Goal: Use online tool/utility: Utilize a website feature to perform a specific function

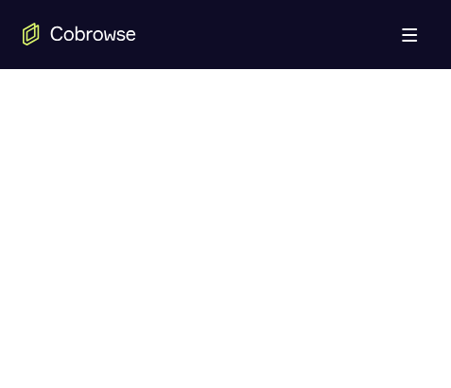
scroll to position [1230, 0]
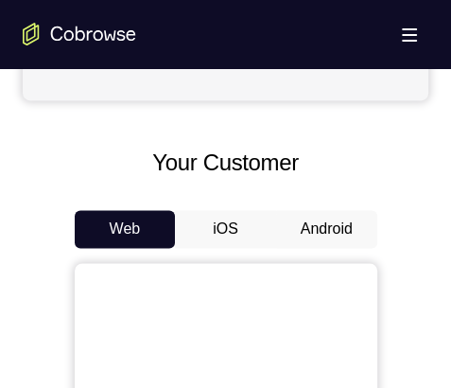
scroll to position [757, 0]
click at [346, 220] on button "Android" at bounding box center [326, 229] width 101 height 38
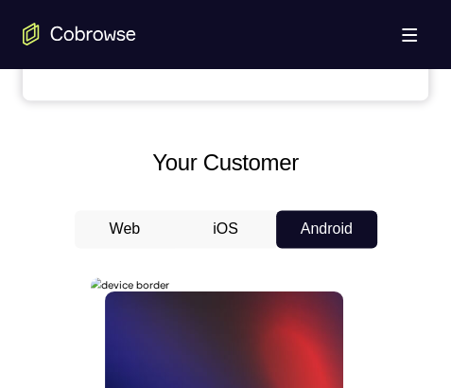
scroll to position [946, 0]
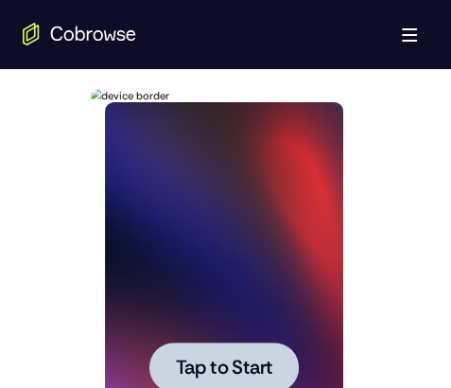
click at [235, 347] on div at bounding box center [225, 367] width 150 height 50
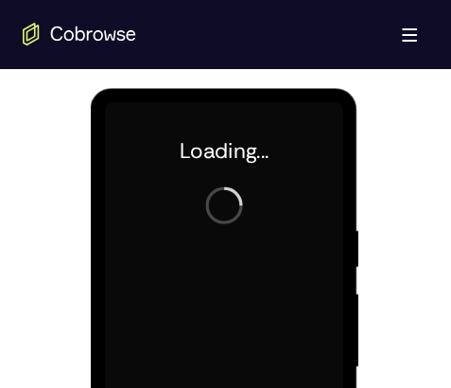
drag, startPoint x: 77, startPoint y: 168, endPoint x: 130, endPoint y: 547, distance: 383.2
click at [87, 273] on div at bounding box center [226, 365] width 406 height 582
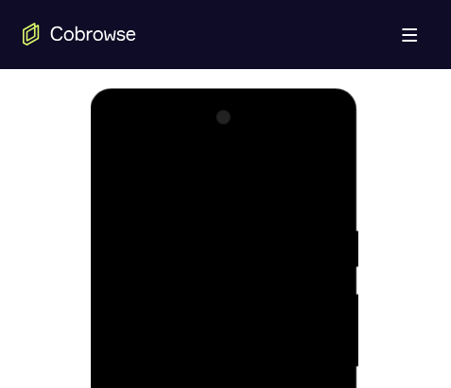
scroll to position [1230, 0]
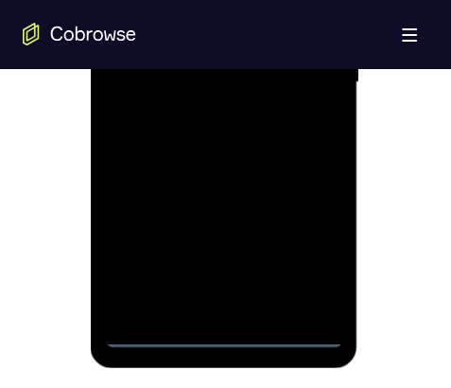
click at [225, 336] on div at bounding box center [224, 83] width 238 height 530
click at [307, 246] on div at bounding box center [224, 83] width 238 height 530
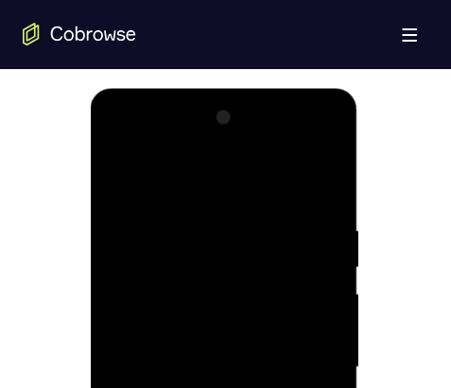
click at [193, 181] on div at bounding box center [224, 367] width 238 height 530
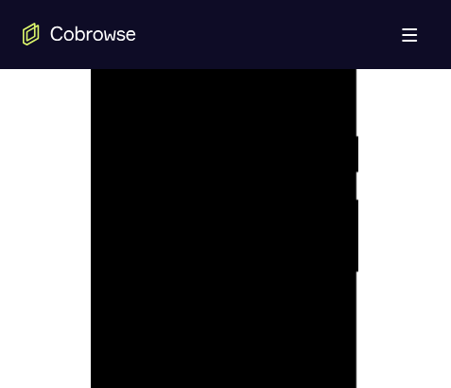
click at [306, 271] on div at bounding box center [224, 273] width 238 height 530
click at [209, 308] on div at bounding box center [224, 273] width 238 height 530
click at [171, 263] on div at bounding box center [224, 273] width 238 height 530
click at [189, 237] on div at bounding box center [224, 273] width 238 height 530
click at [269, 272] on div at bounding box center [224, 273] width 238 height 530
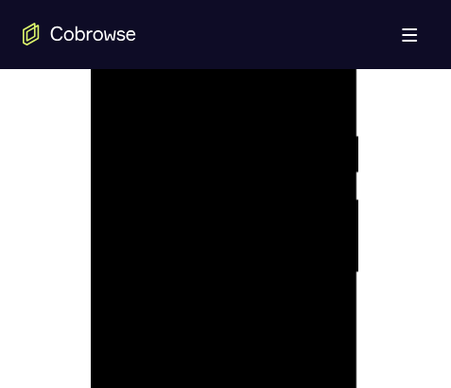
click at [170, 327] on div at bounding box center [224, 273] width 238 height 530
click at [236, 376] on div at bounding box center [224, 273] width 238 height 530
click at [231, 306] on div at bounding box center [224, 273] width 238 height 530
click at [117, 82] on div at bounding box center [224, 273] width 238 height 530
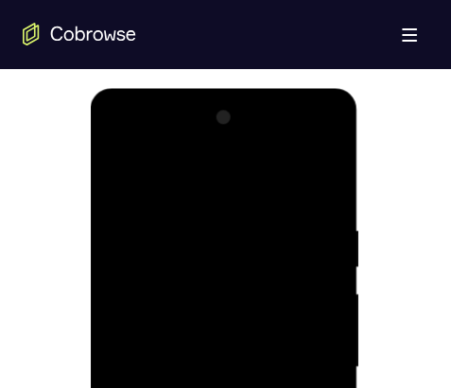
click at [116, 181] on div at bounding box center [224, 367] width 238 height 530
click at [191, 343] on div at bounding box center [224, 367] width 238 height 530
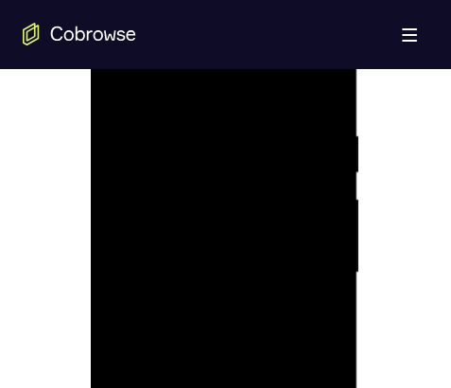
click at [225, 238] on div at bounding box center [224, 273] width 238 height 530
click at [185, 273] on div at bounding box center [224, 273] width 238 height 530
click at [228, 337] on div at bounding box center [224, 273] width 238 height 530
click at [224, 332] on div at bounding box center [224, 273] width 238 height 530
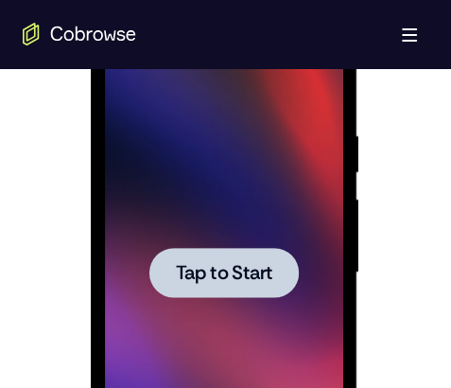
click at [197, 263] on span "Tap to Start" at bounding box center [224, 272] width 97 height 19
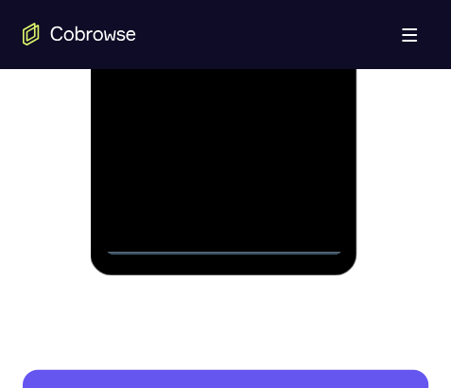
scroll to position [1325, 0]
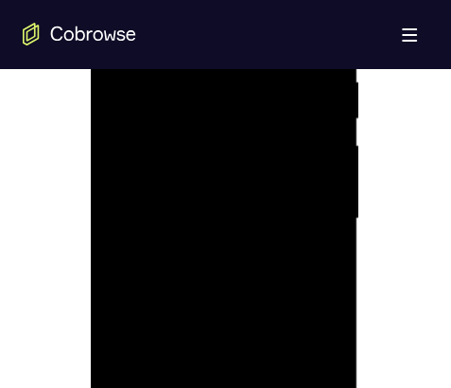
click at [236, 29] on div at bounding box center [224, 219] width 238 height 530
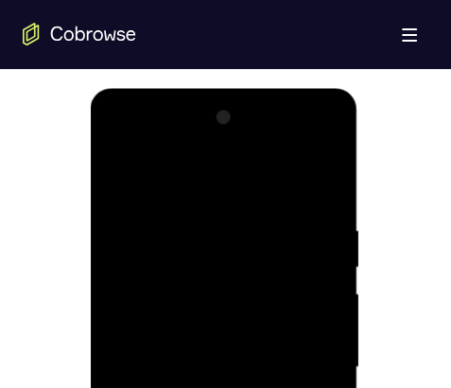
click at [194, 266] on div at bounding box center [224, 367] width 238 height 530
click at [196, 309] on div at bounding box center [224, 367] width 238 height 530
